Goal: Information Seeking & Learning: Learn about a topic

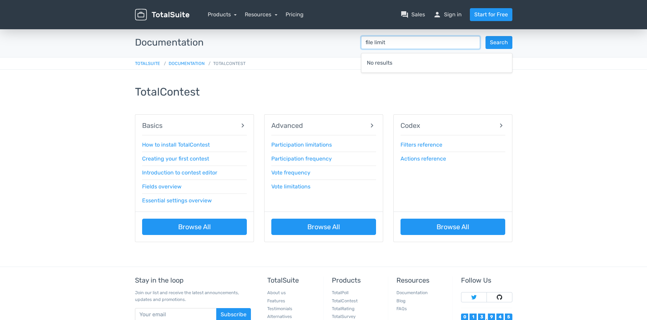
click at [406, 42] on input "file limit" at bounding box center [420, 42] width 119 height 13
drag, startPoint x: 406, startPoint y: 42, endPoint x: 359, endPoint y: 43, distance: 47.0
click at [361, 43] on input "file limit" at bounding box center [420, 42] width 119 height 13
click at [404, 43] on input "file limit" at bounding box center [420, 42] width 119 height 13
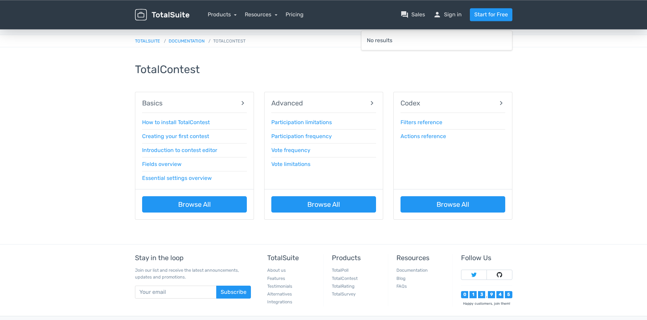
scroll to position [35, 0]
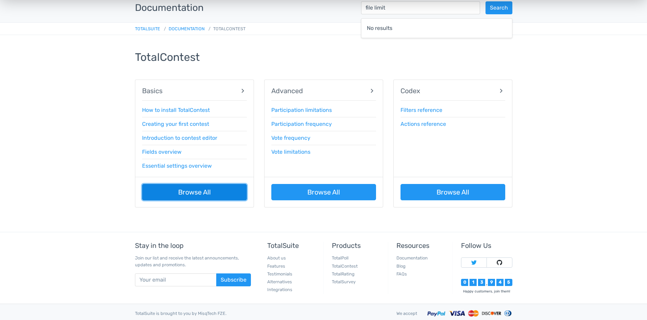
click at [190, 194] on link "Browse All" at bounding box center [194, 192] width 105 height 16
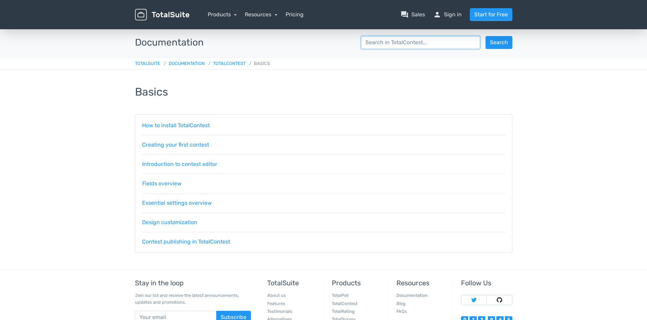
click at [420, 41] on input "search" at bounding box center [420, 42] width 119 height 13
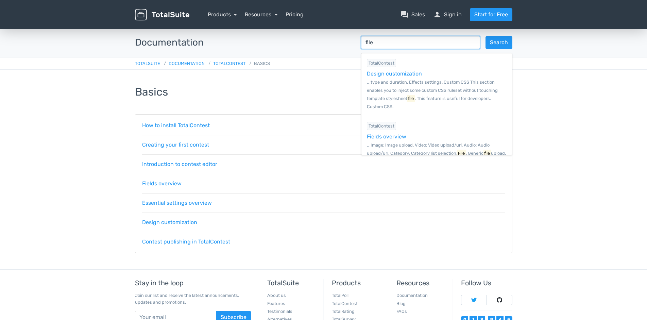
click at [424, 43] on input "file" at bounding box center [420, 42] width 119 height 13
type input "file upload"
